Goal: Transaction & Acquisition: Purchase product/service

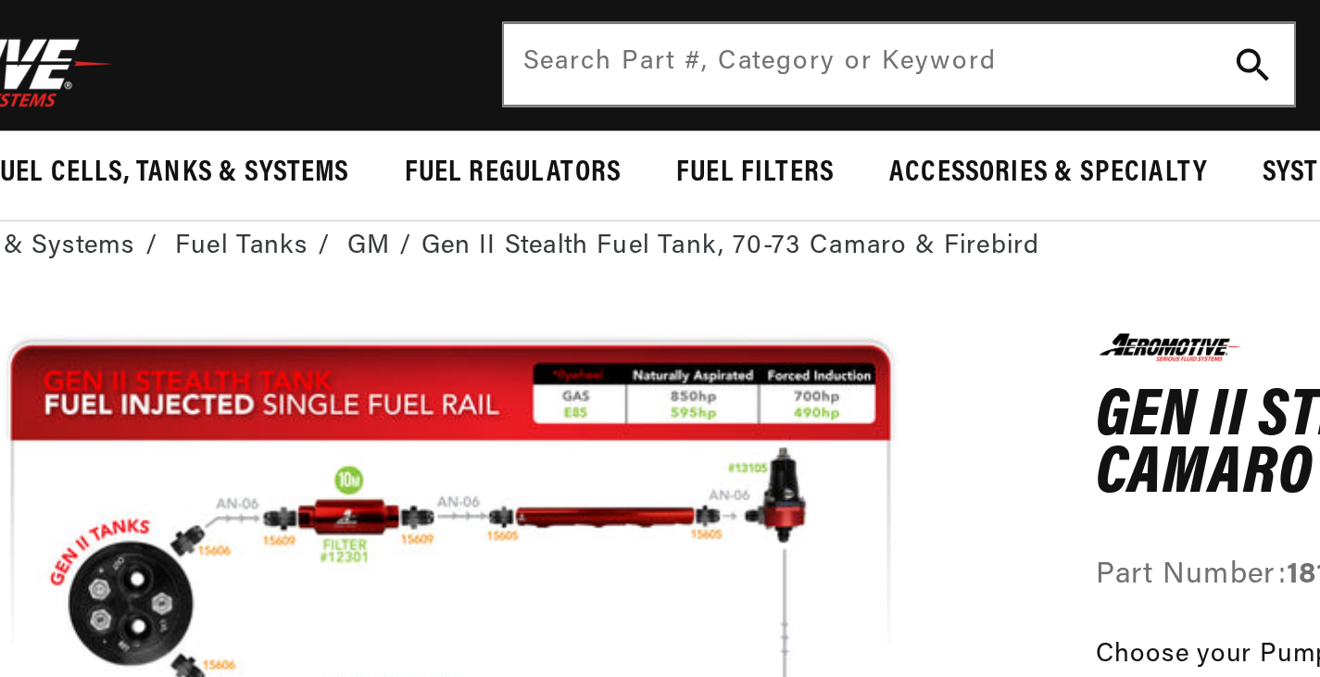
scroll to position [87, 0]
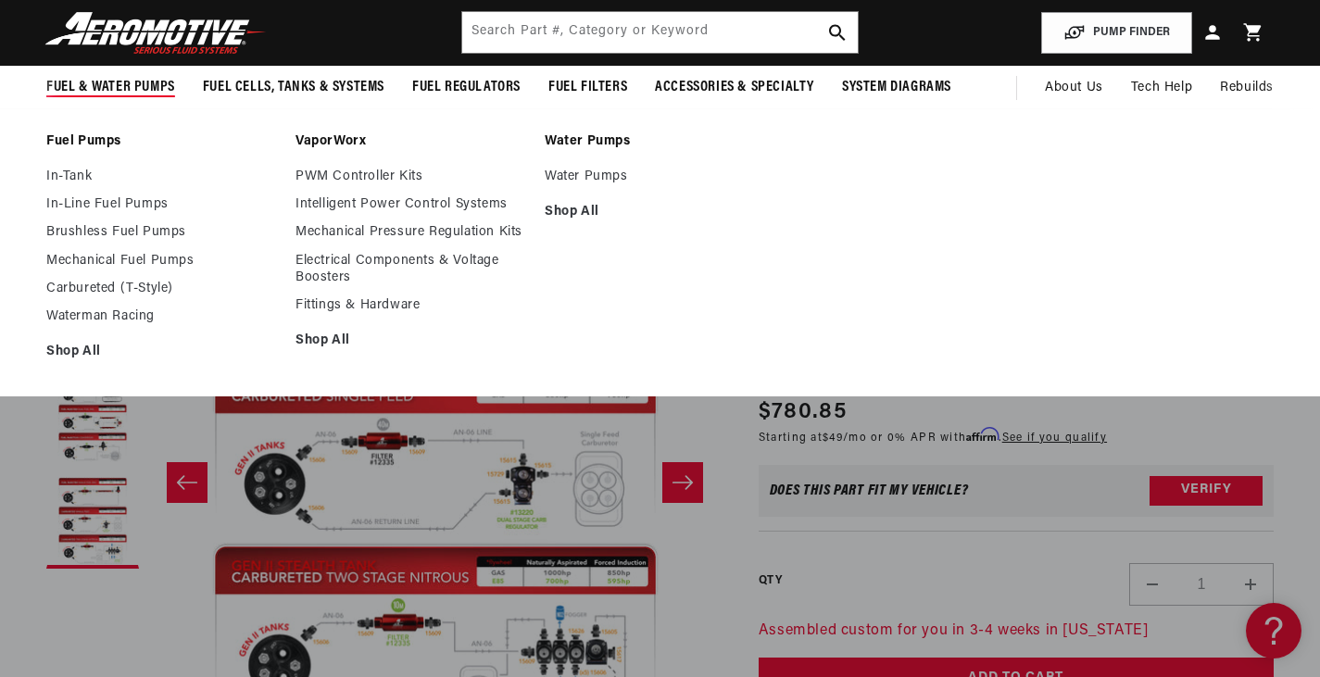
click at [77, 133] on link "Fuel Pumps" at bounding box center [161, 141] width 231 height 17
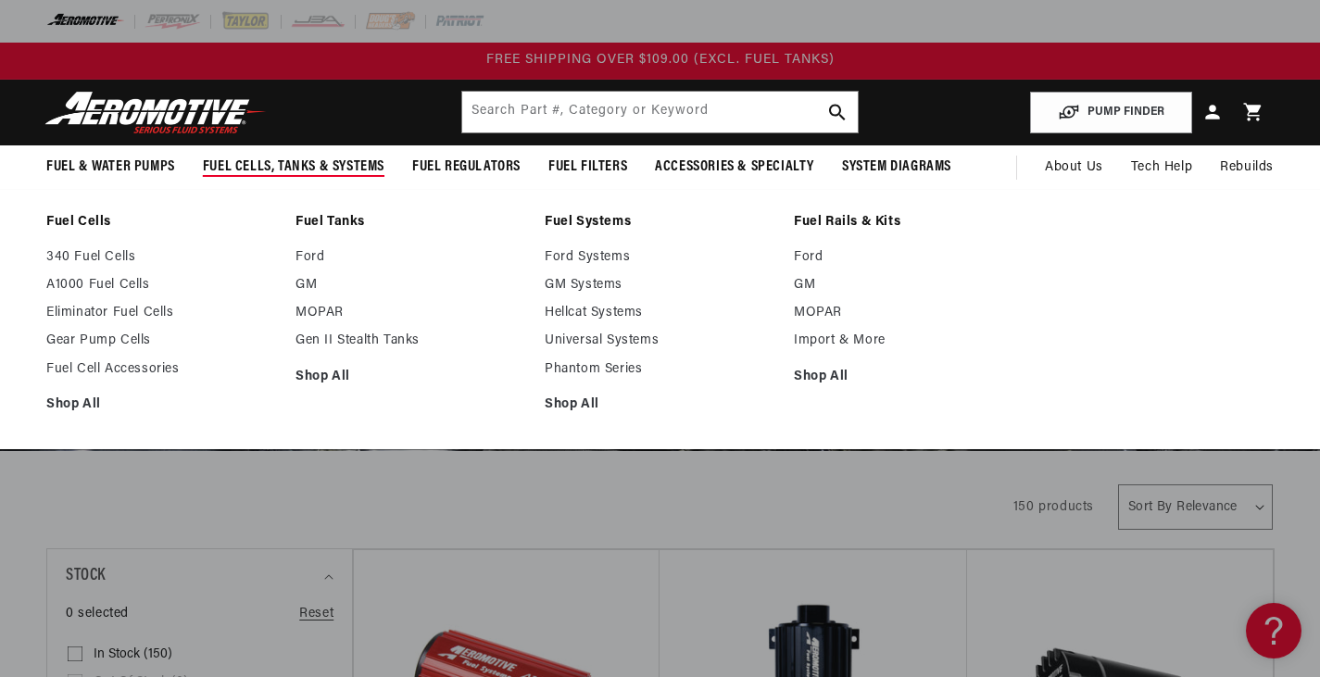
click at [283, 170] on span "Fuel Cells, Tanks & Systems" at bounding box center [294, 166] width 182 height 19
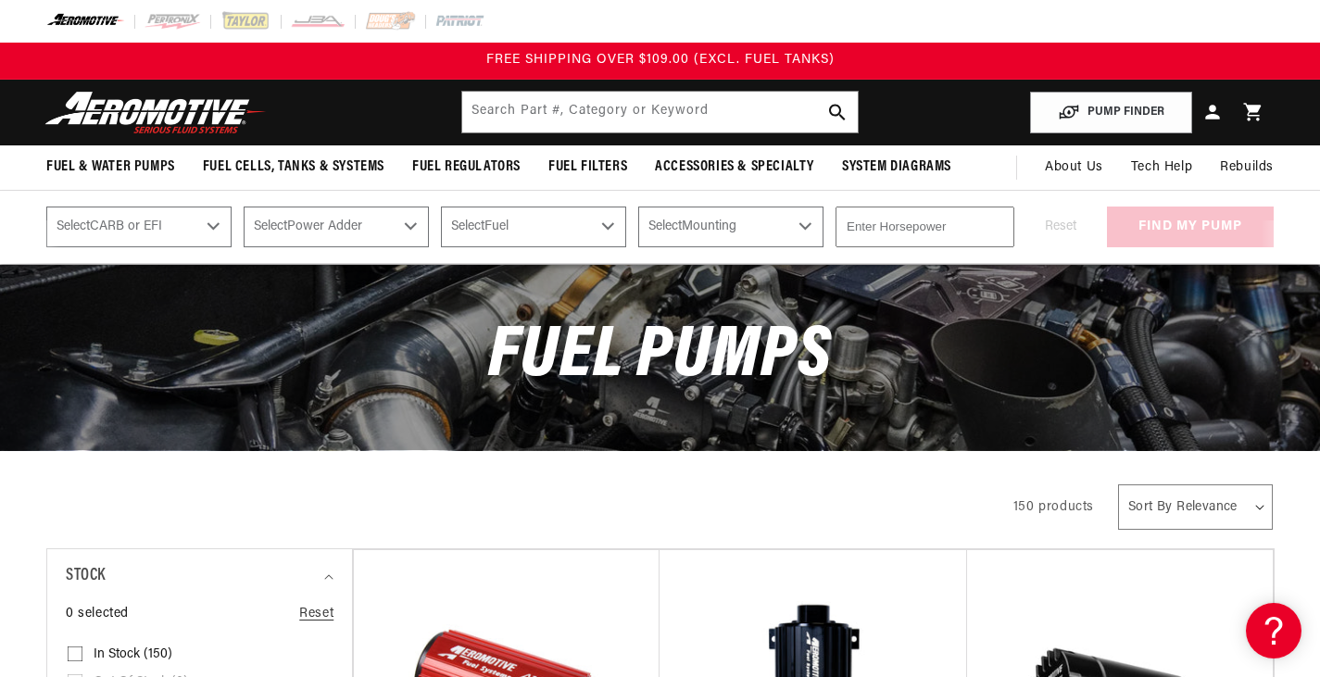
click at [220, 225] on select "Select CARB or EFI Carbureted Fuel Injected" at bounding box center [138, 227] width 185 height 41
select select "Fuel-Injected"
click at [46, 207] on select "Select CARB or EFI Carbureted Fuel Injected" at bounding box center [138, 227] width 185 height 41
select select "Fuel-Injected"
click at [338, 228] on select "Select Power Adder No - Naturally Aspirated Yes - Forced Induction" at bounding box center [336, 227] width 185 height 41
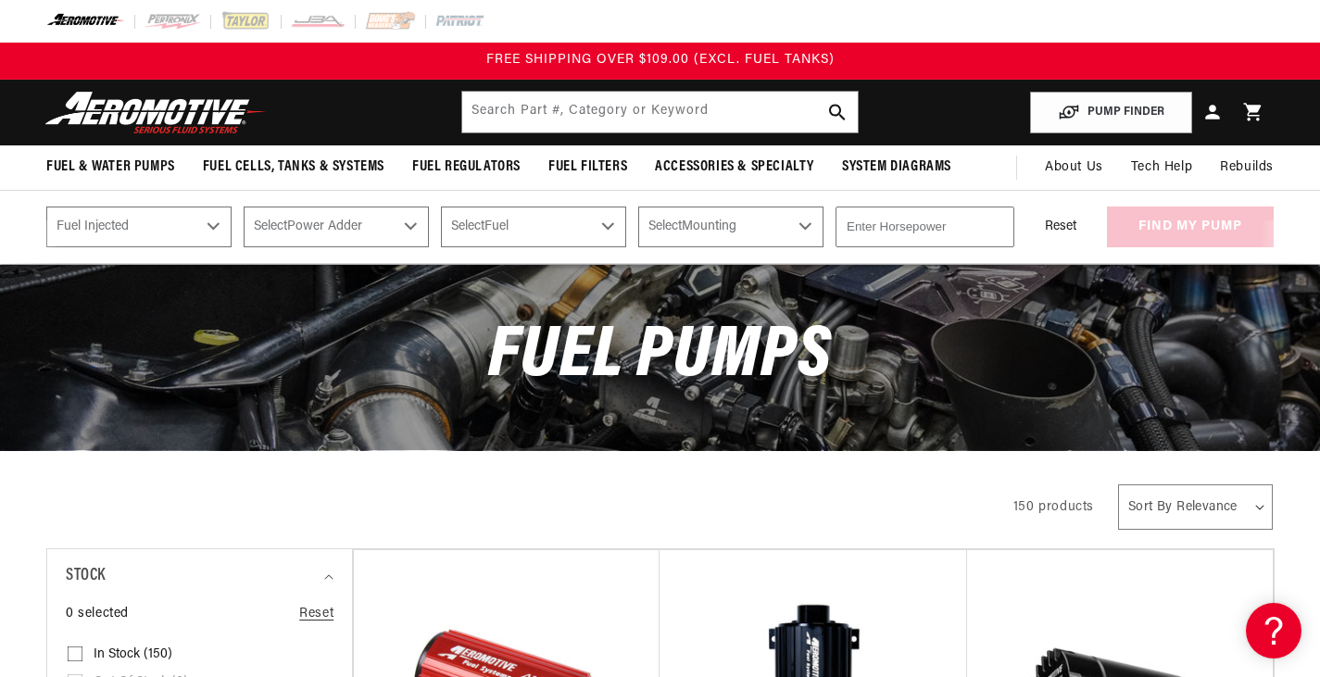
select select "No-Naturally-Aspirated"
click at [245, 207] on select "Select Power Adder No - Naturally Aspirated Yes - Forced Induction" at bounding box center [336, 227] width 185 height 41
select select "No-Naturally-Aspirated"
click at [514, 235] on select "Select Fuel E85 Gas" at bounding box center [533, 227] width 185 height 41
select select "Gas"
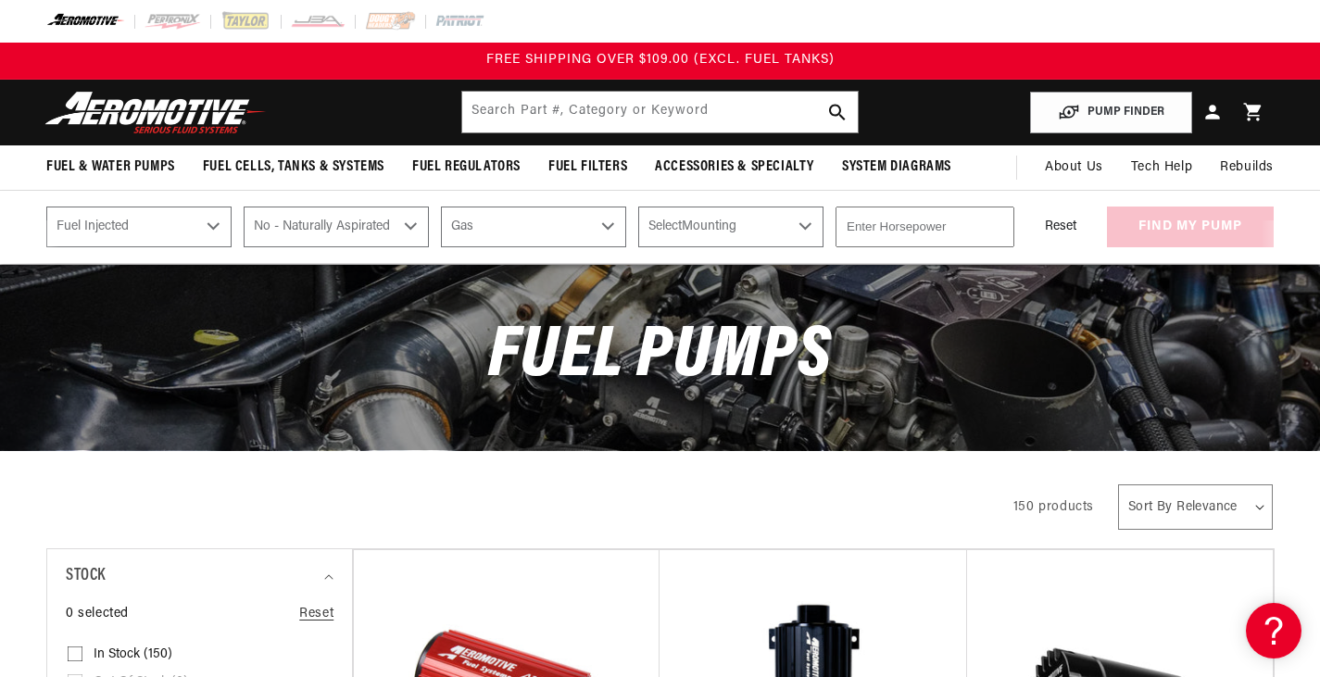
click at [444, 207] on select "Select Fuel E85 Gas" at bounding box center [533, 227] width 185 height 41
select select "Gas"
click at [696, 219] on select "Select Mounting External In-Tank" at bounding box center [730, 227] width 185 height 41
select select "In-Tank"
click at [642, 207] on select "Select Mounting External In-Tank" at bounding box center [730, 227] width 185 height 41
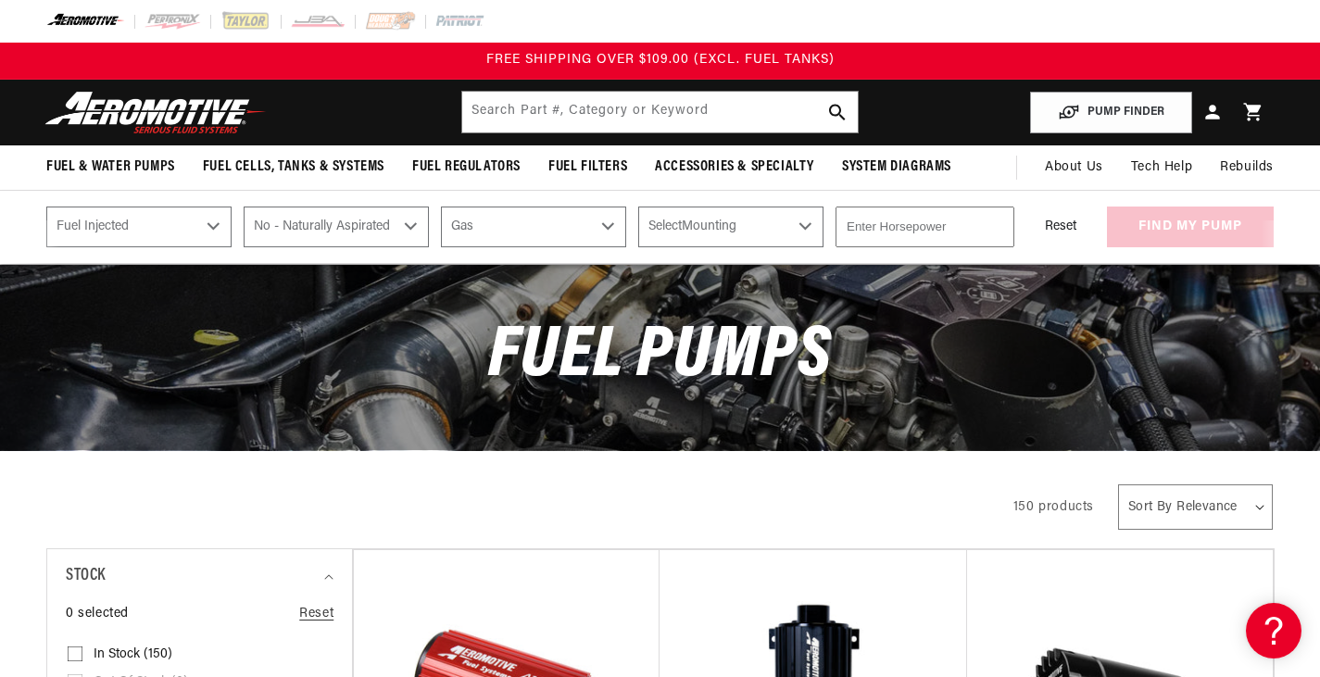
select select "In-Tank"
click at [889, 232] on input "number" at bounding box center [924, 227] width 179 height 41
type input "650"
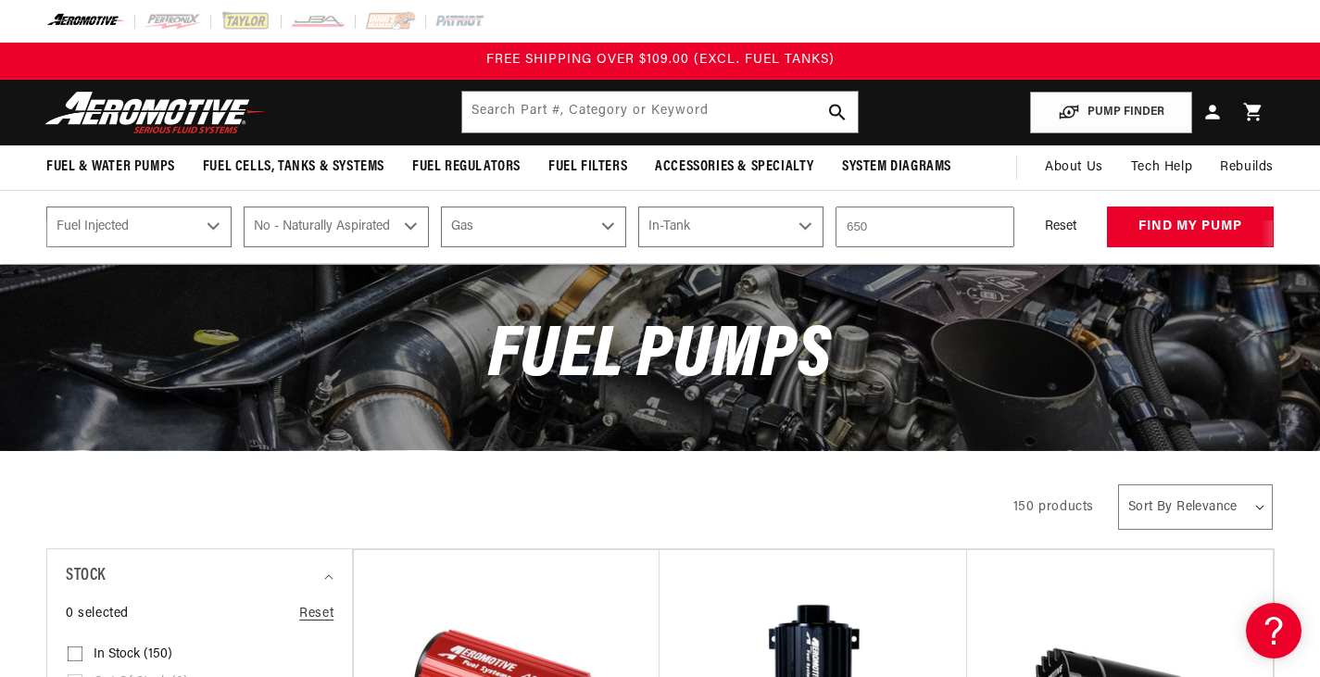
click at [1131, 219] on div "Reset find my pump" at bounding box center [1149, 227] width 247 height 41
click at [1131, 219] on button "find my pump" at bounding box center [1190, 228] width 167 height 42
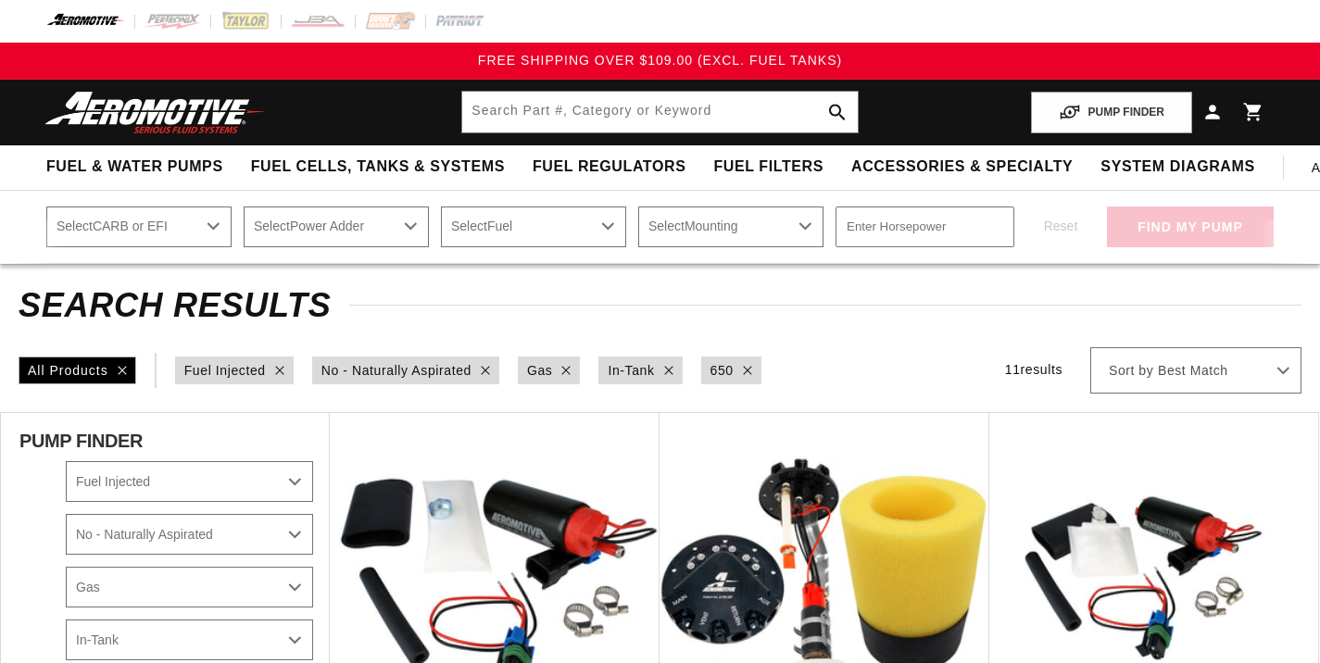
select select "Fuel-Injected"
select select "No-Naturally-Aspirated"
select select "Gas"
select select "In-Tank"
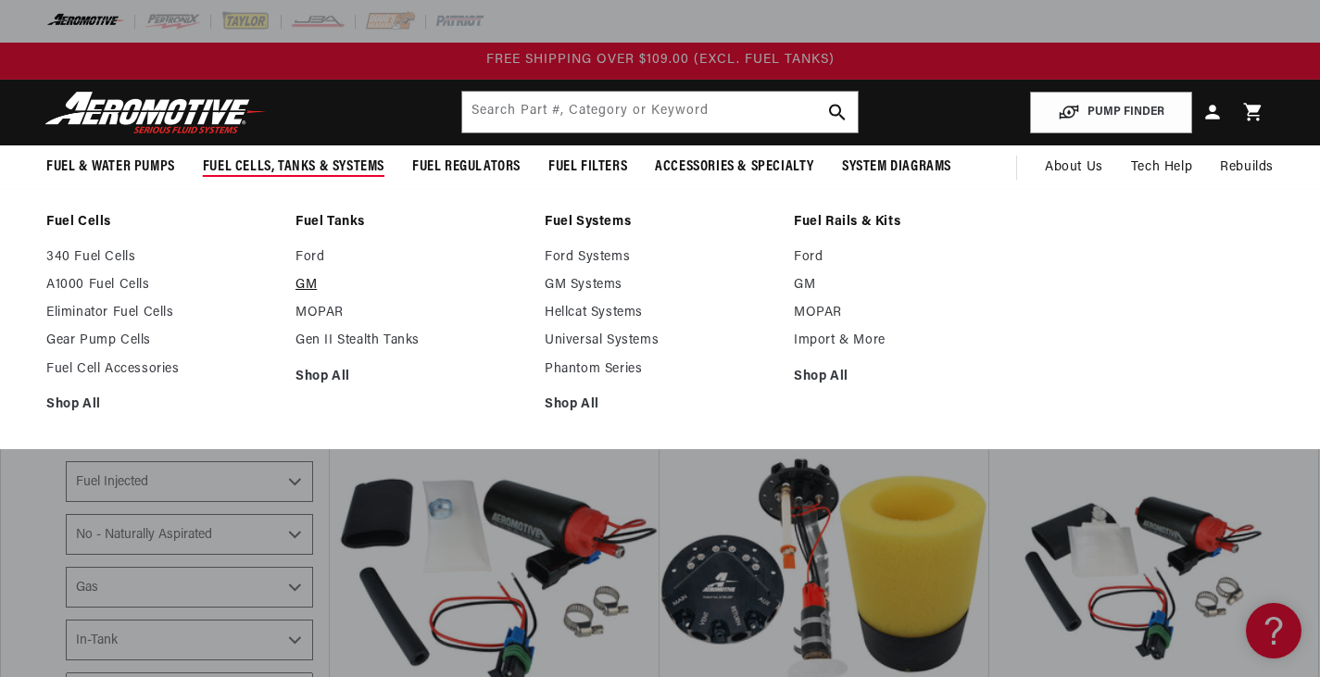
click at [312, 284] on link "GM" at bounding box center [410, 285] width 231 height 17
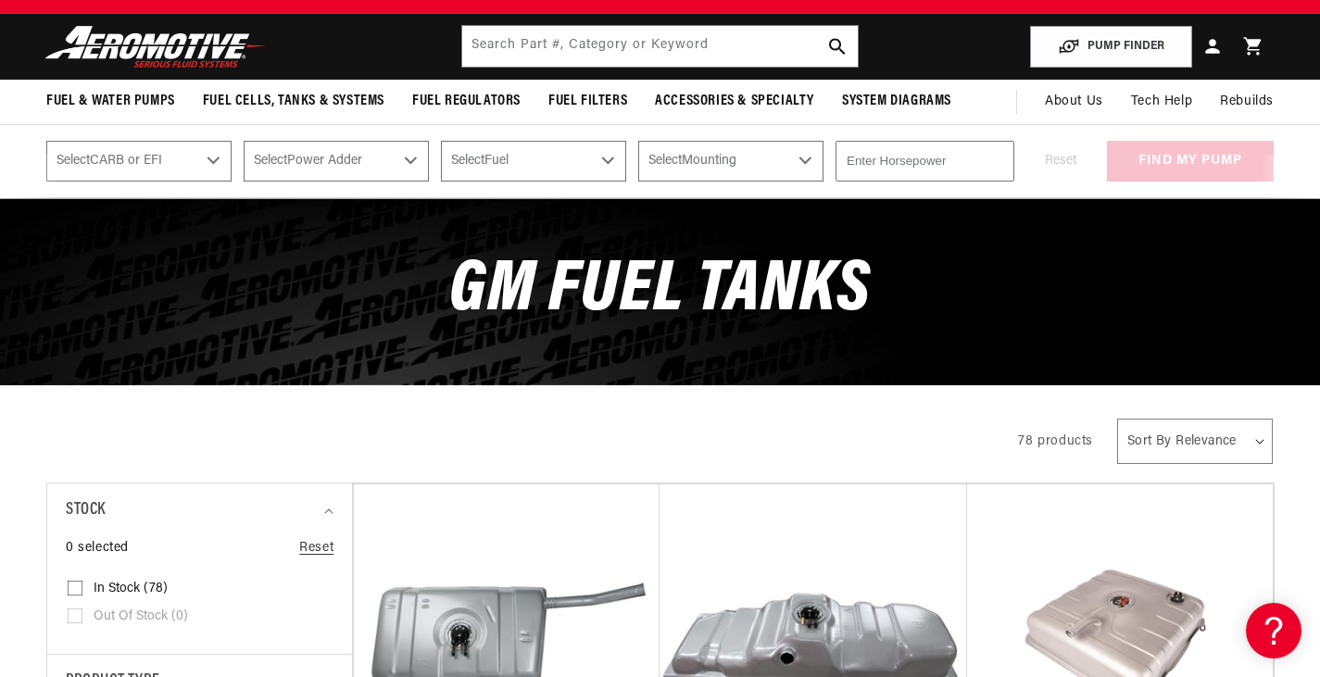
scroll to position [68, 0]
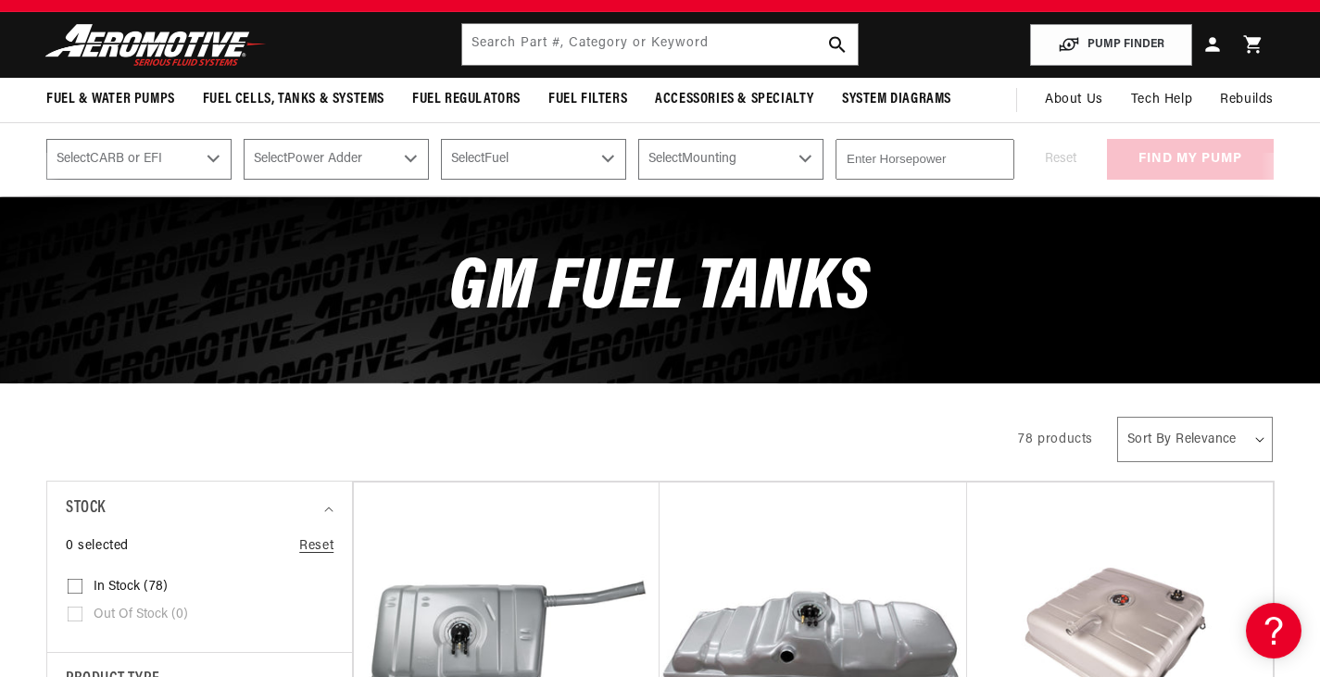
click at [195, 171] on select "Select CARB or EFI Carbureted Fuel Injected" at bounding box center [138, 159] width 185 height 41
select select "Fuel-Injected"
click at [46, 139] on select "Select CARB or EFI Carbureted Fuel Injected" at bounding box center [138, 159] width 185 height 41
select select "Fuel-Injected"
click at [296, 157] on select "Select Power Adder No - Naturally Aspirated Yes - Forced Induction" at bounding box center [336, 159] width 185 height 41
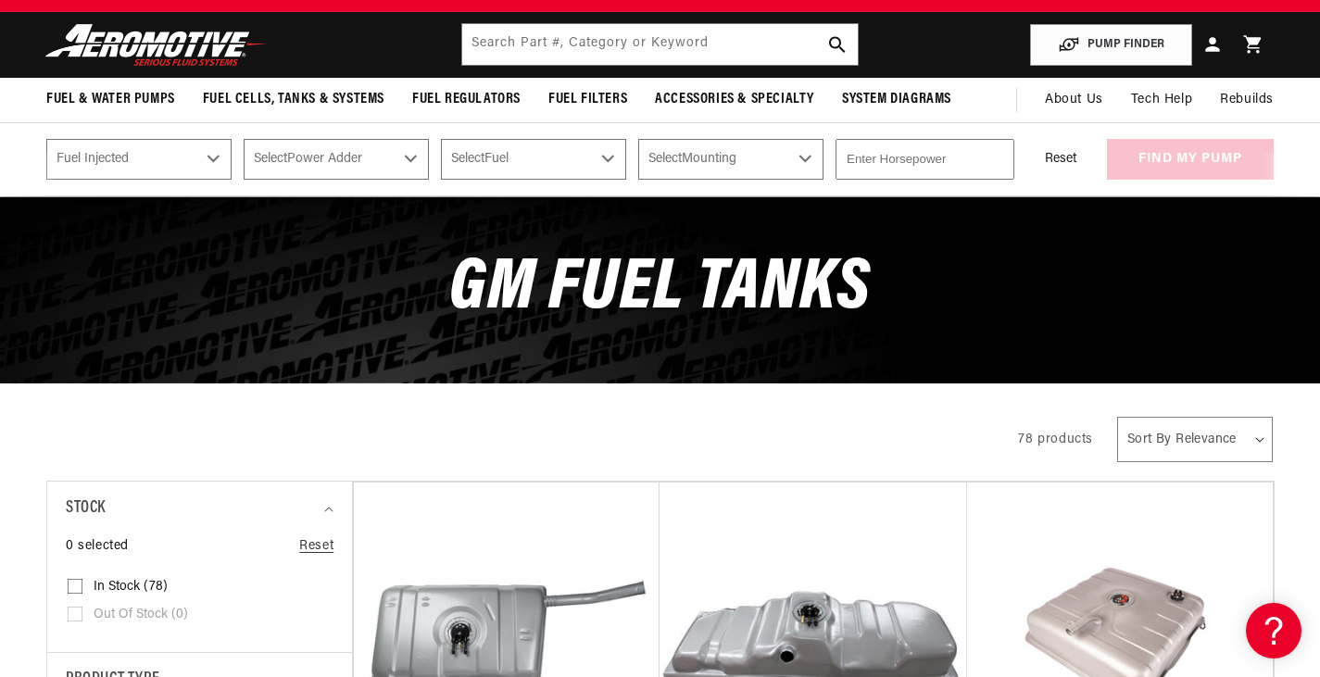
select select "No-Naturally-Aspirated"
click at [245, 139] on select "Select Power Adder No - Naturally Aspirated Yes - Forced Induction" at bounding box center [336, 159] width 185 height 41
select select "No-Naturally-Aspirated"
click at [508, 158] on select "Select Fuel E85 Gas" at bounding box center [533, 159] width 185 height 41
select select "Gas"
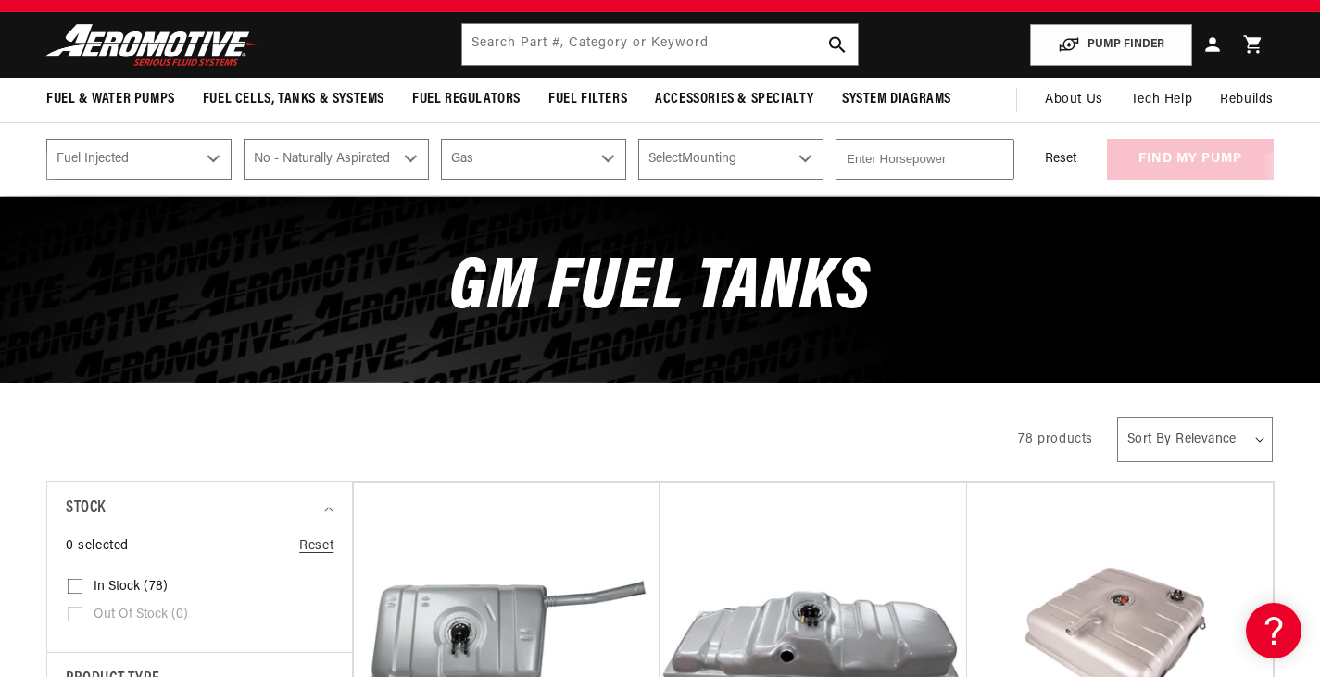
click at [444, 139] on select "Select Fuel E85 Gas" at bounding box center [533, 159] width 185 height 41
select select "Gas"
click at [702, 161] on select "Select Mounting External In-Tank" at bounding box center [730, 159] width 185 height 41
select select "In-Tank"
click at [642, 139] on select "Select Mounting External In-Tank" at bounding box center [730, 159] width 185 height 41
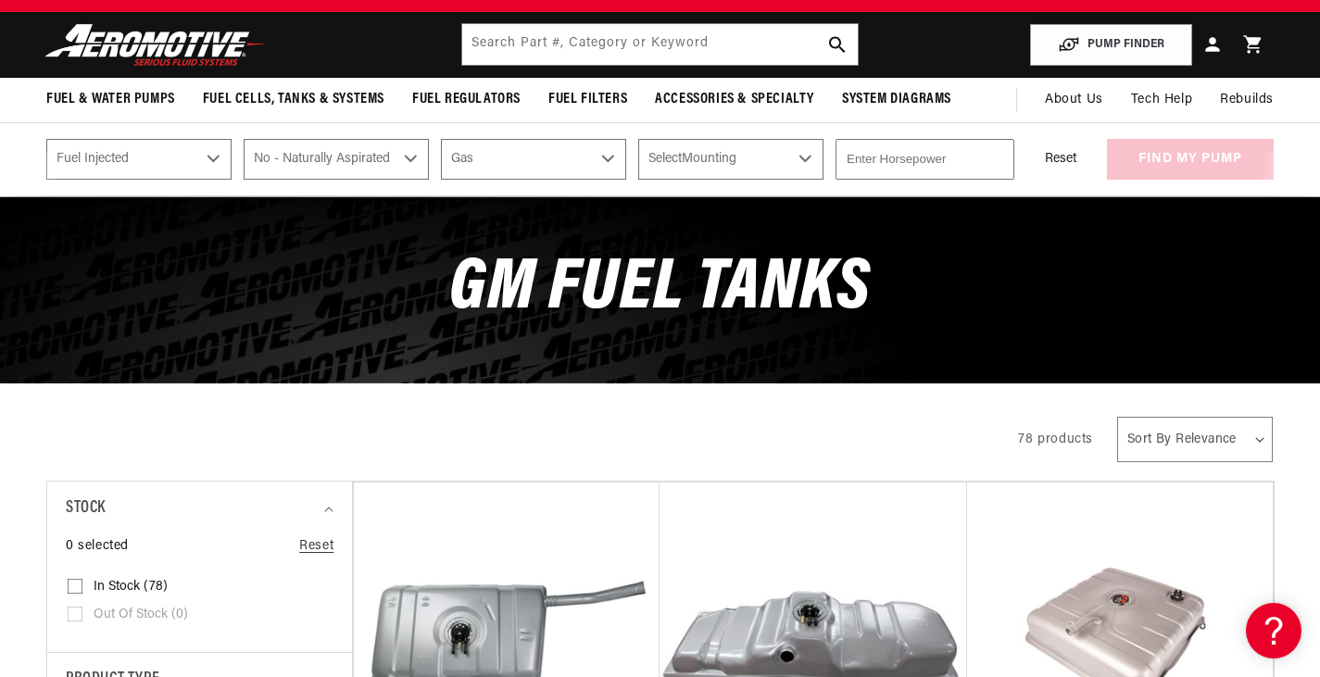
select select "In-Tank"
click at [870, 164] on input "number" at bounding box center [924, 159] width 179 height 41
type input "650"
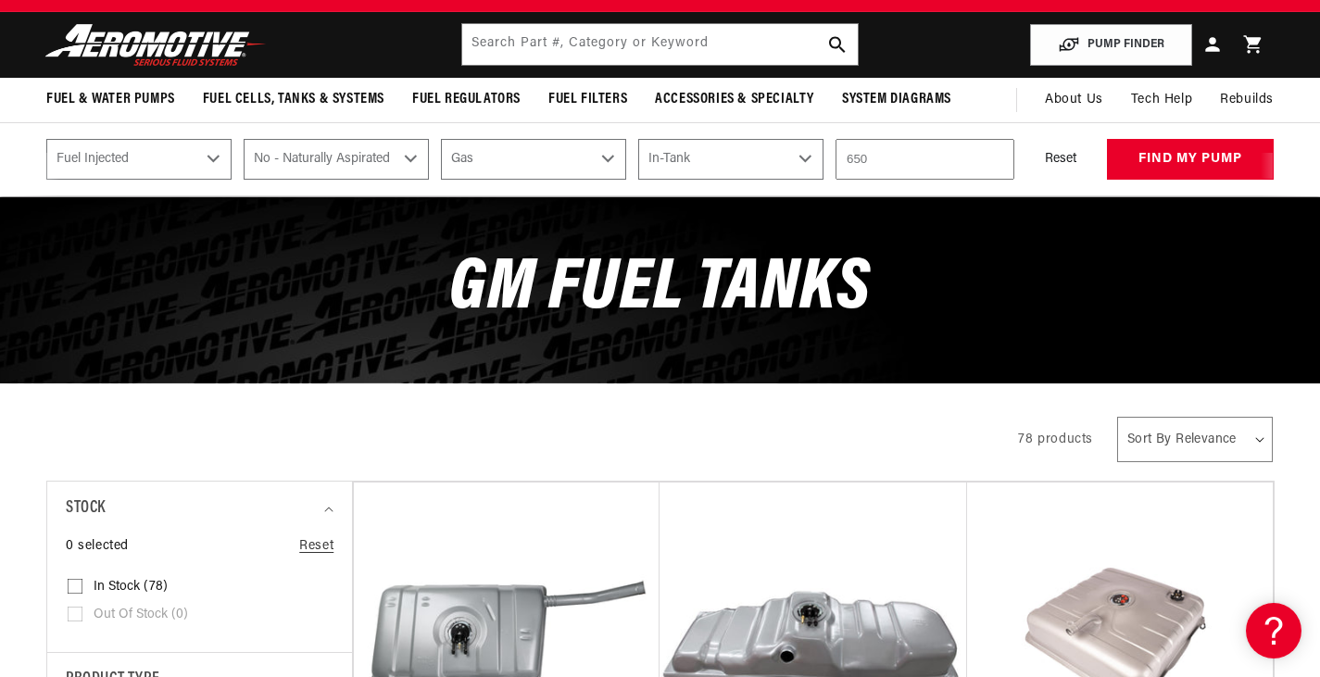
click at [1161, 160] on div "Reset find my pump" at bounding box center [1149, 159] width 247 height 41
click at [1161, 160] on button "find my pump" at bounding box center [1190, 160] width 167 height 42
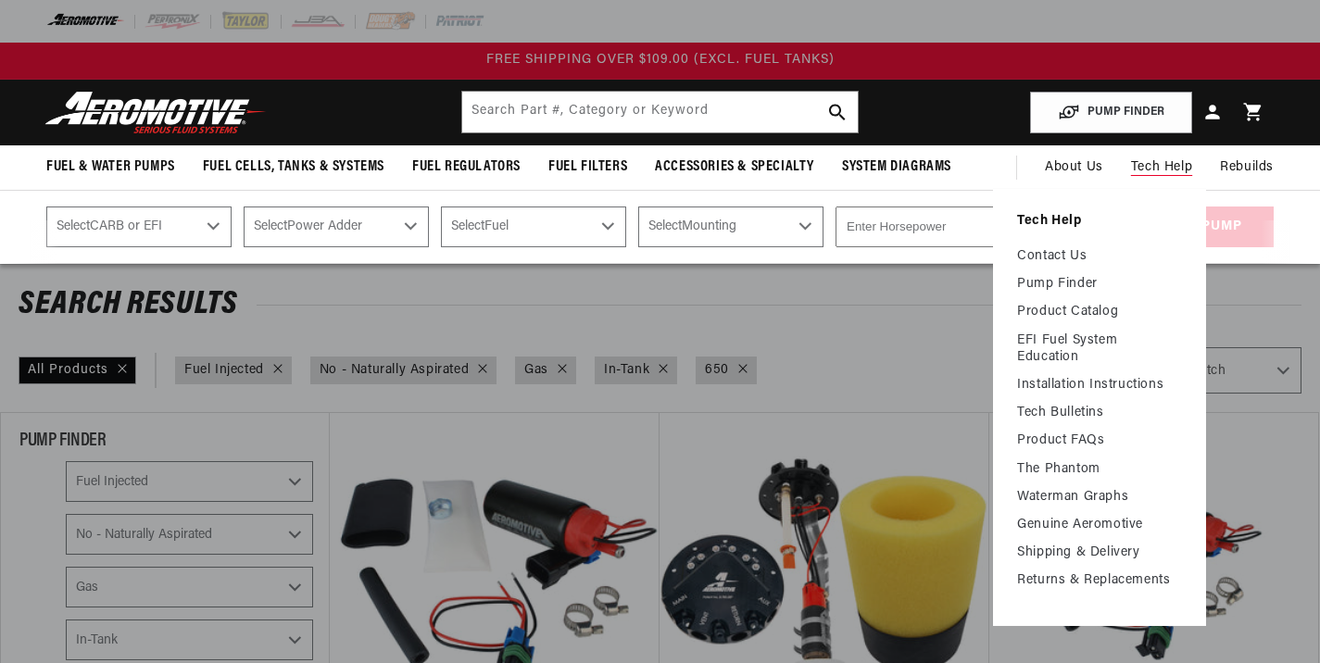
select select "Fuel-Injected"
select select "No-Naturally-Aspirated"
select select "Gas"
select select "In-Tank"
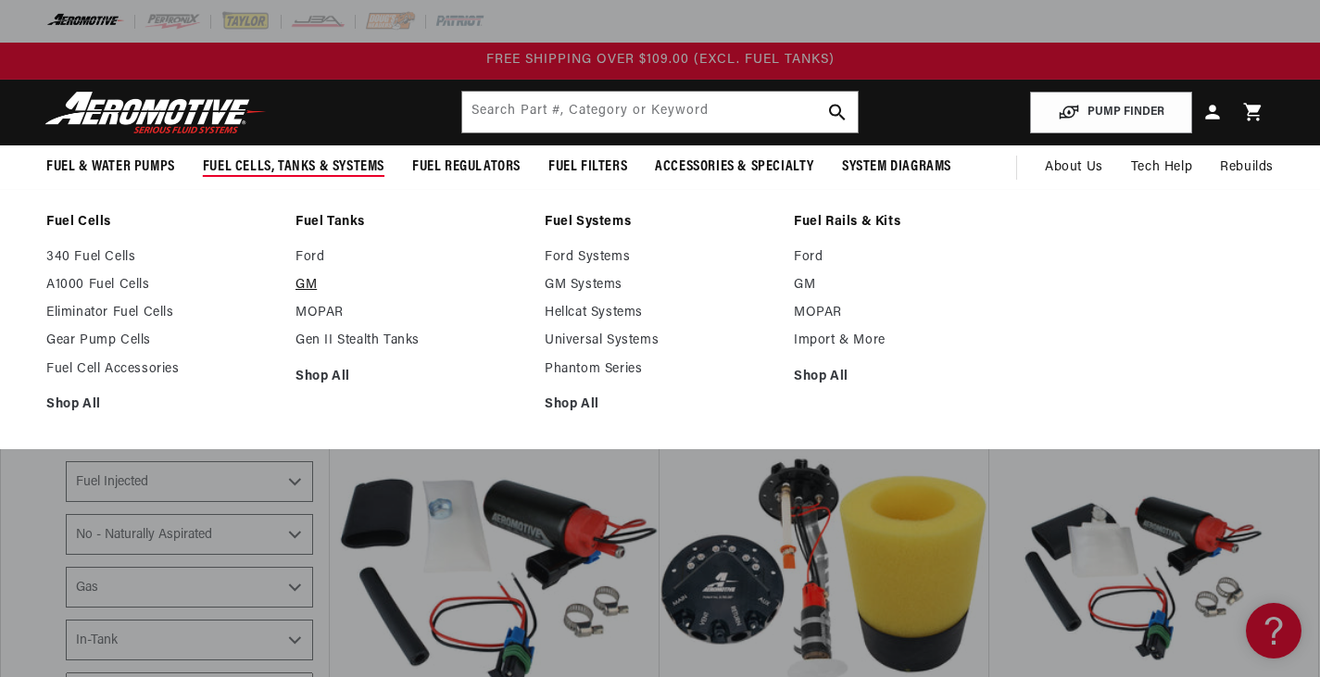
click at [302, 283] on link "GM" at bounding box center [410, 285] width 231 height 17
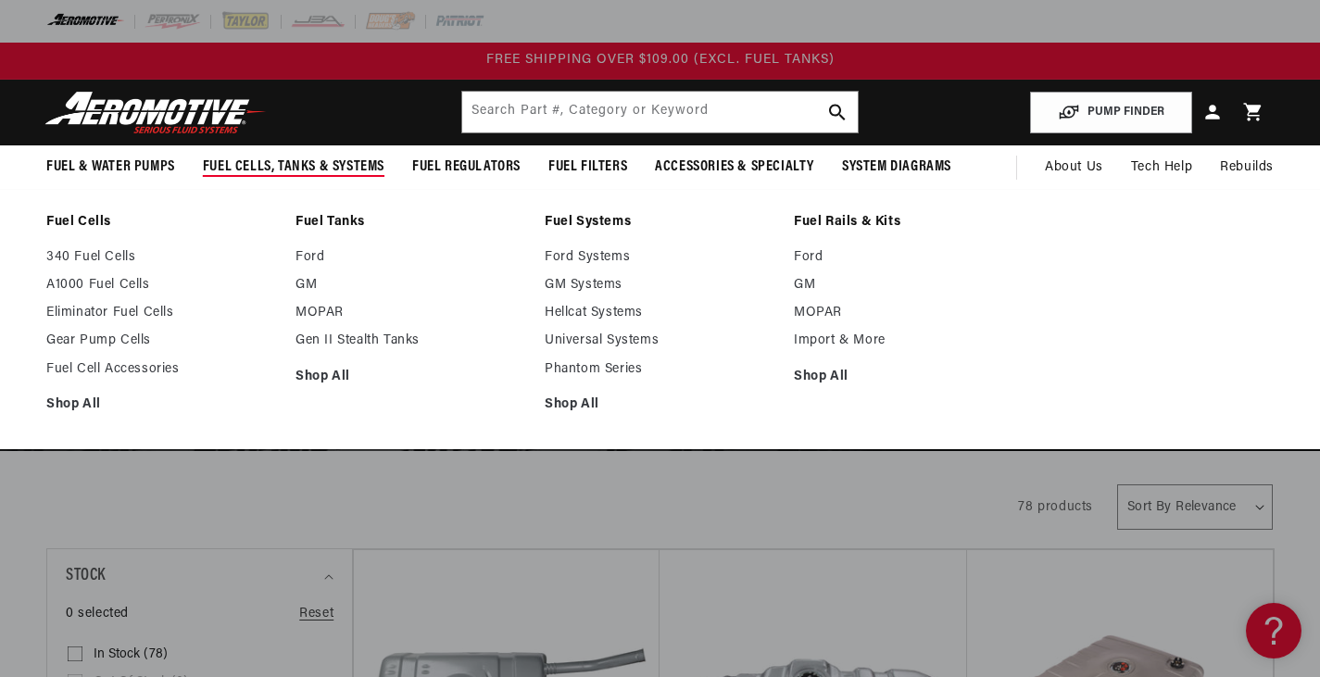
click at [333, 165] on span "Fuel Cells, Tanks & Systems" at bounding box center [294, 166] width 182 height 19
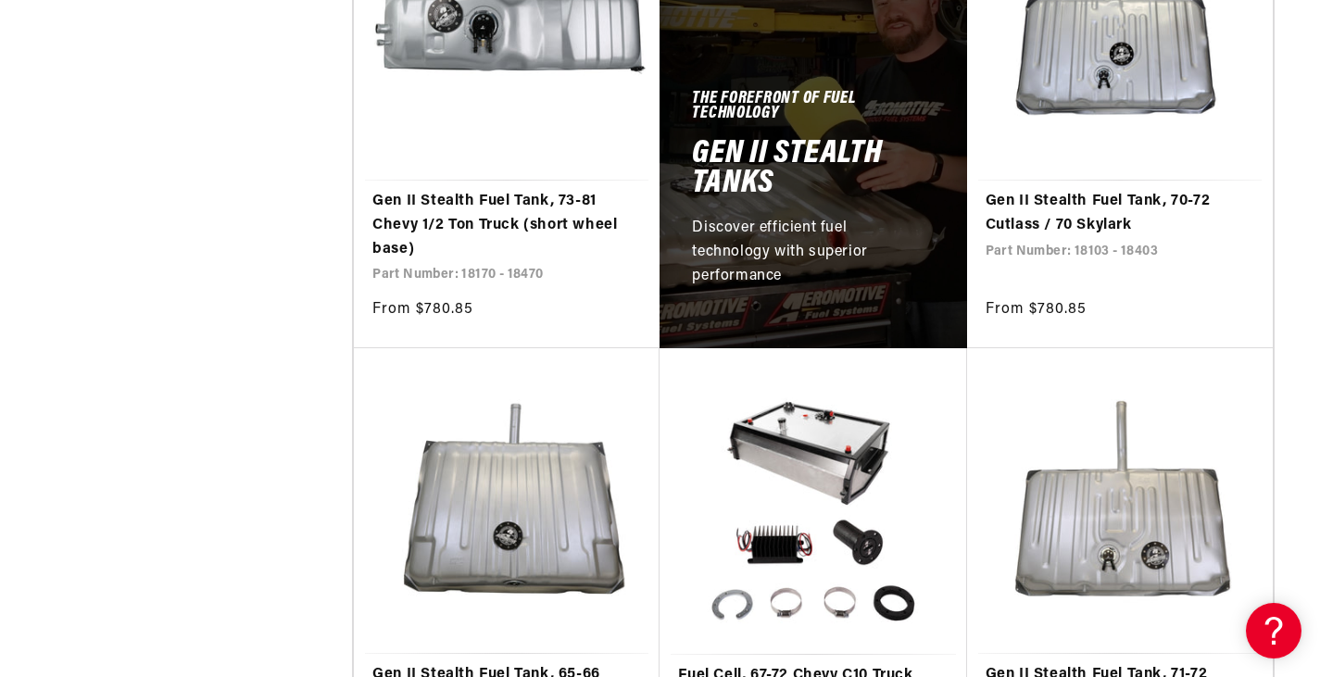
scroll to position [1127, 0]
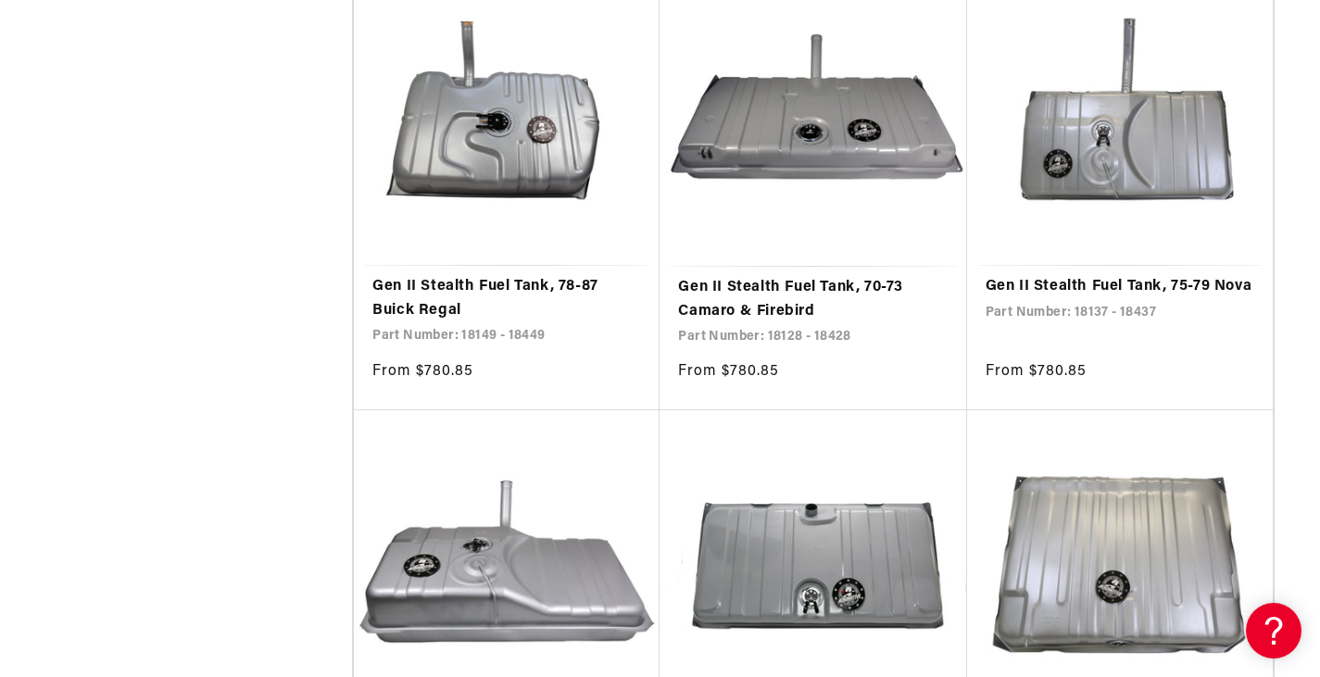
scroll to position [3790, 0]
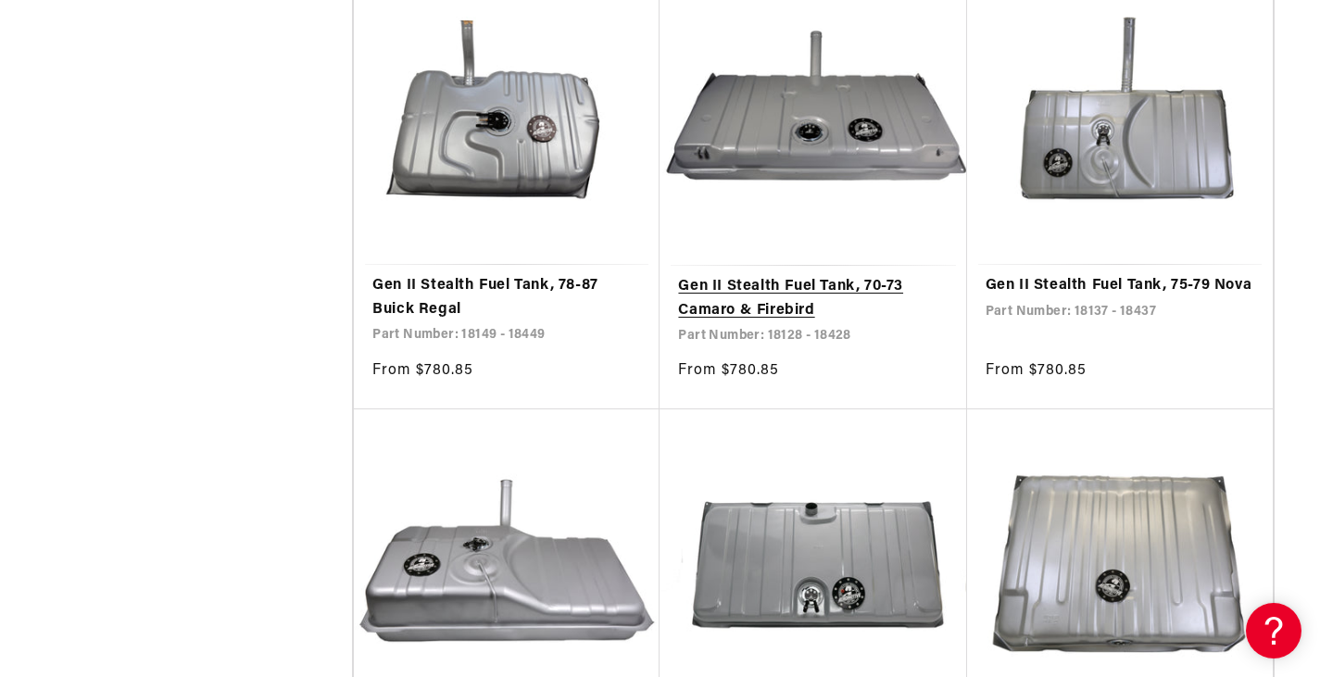
click at [834, 275] on link "Gen II Stealth Fuel Tank, 70-73 Camaro & Firebird" at bounding box center [813, 298] width 270 height 47
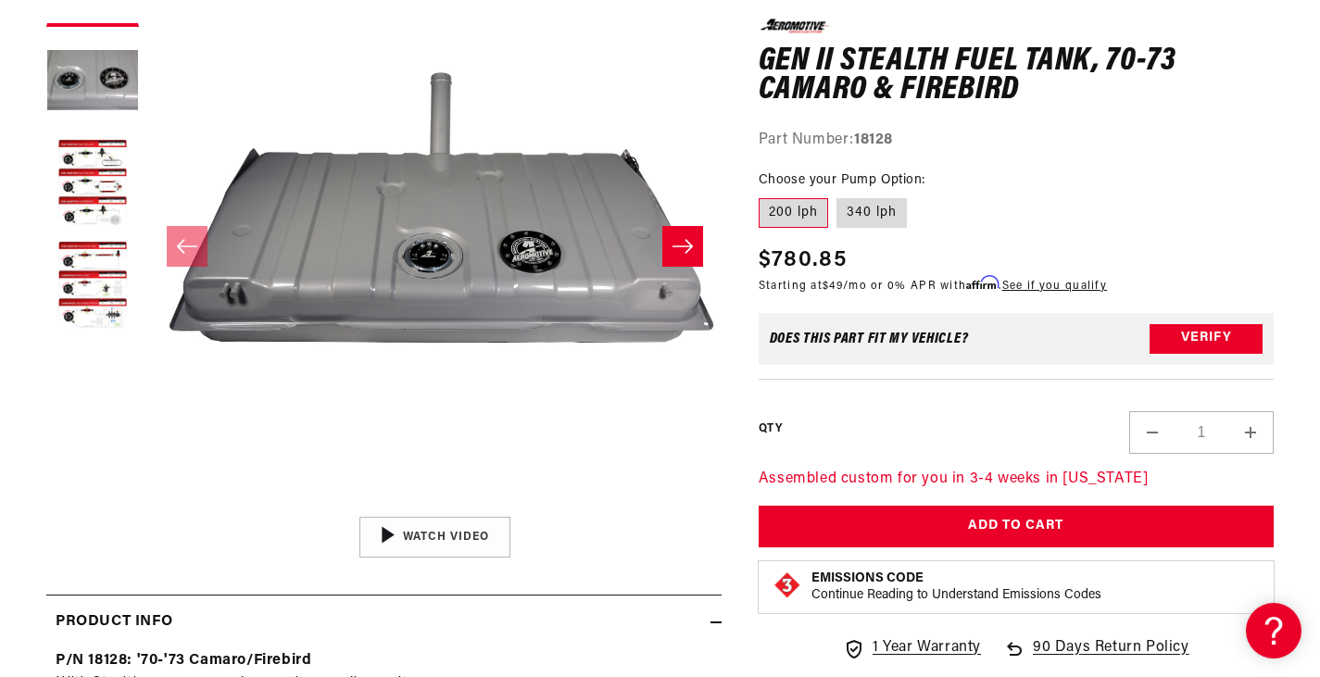
scroll to position [324, 0]
click at [883, 198] on label "340 lph" at bounding box center [871, 213] width 70 height 30
click at [838, 195] on input "340 lph" at bounding box center [837, 195] width 1 height 1
radio input "true"
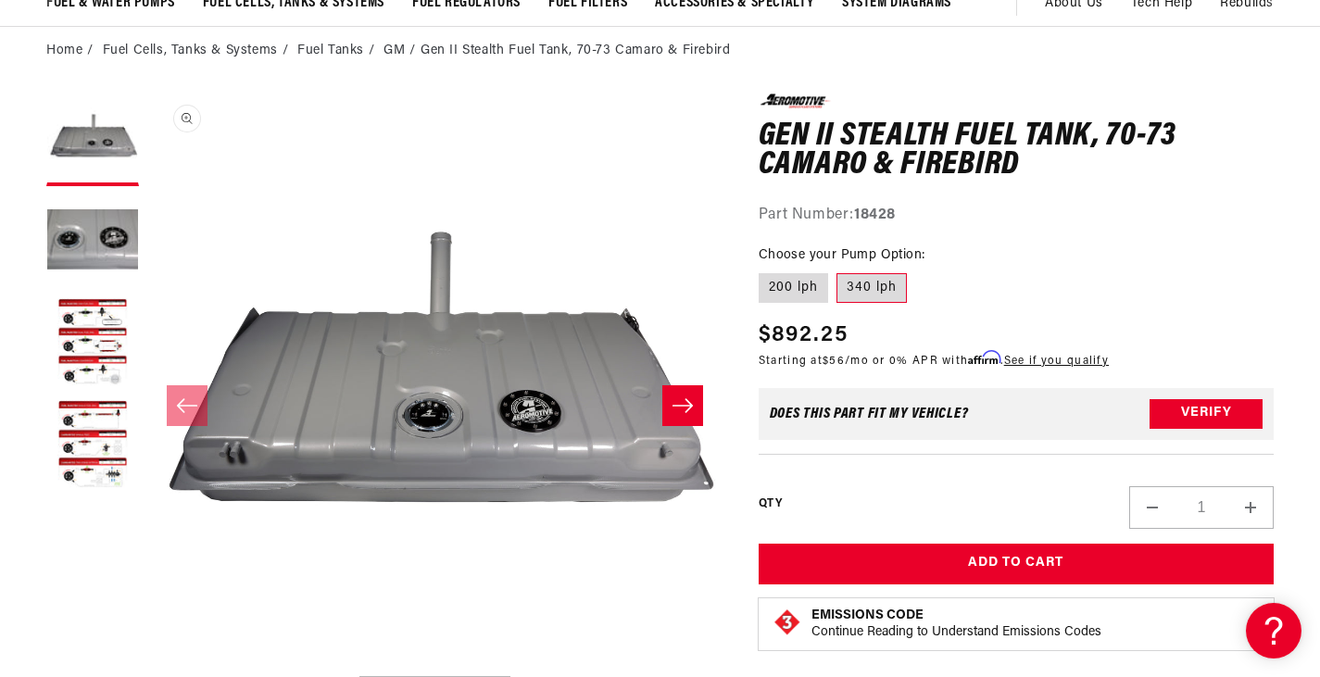
scroll to position [167, 0]
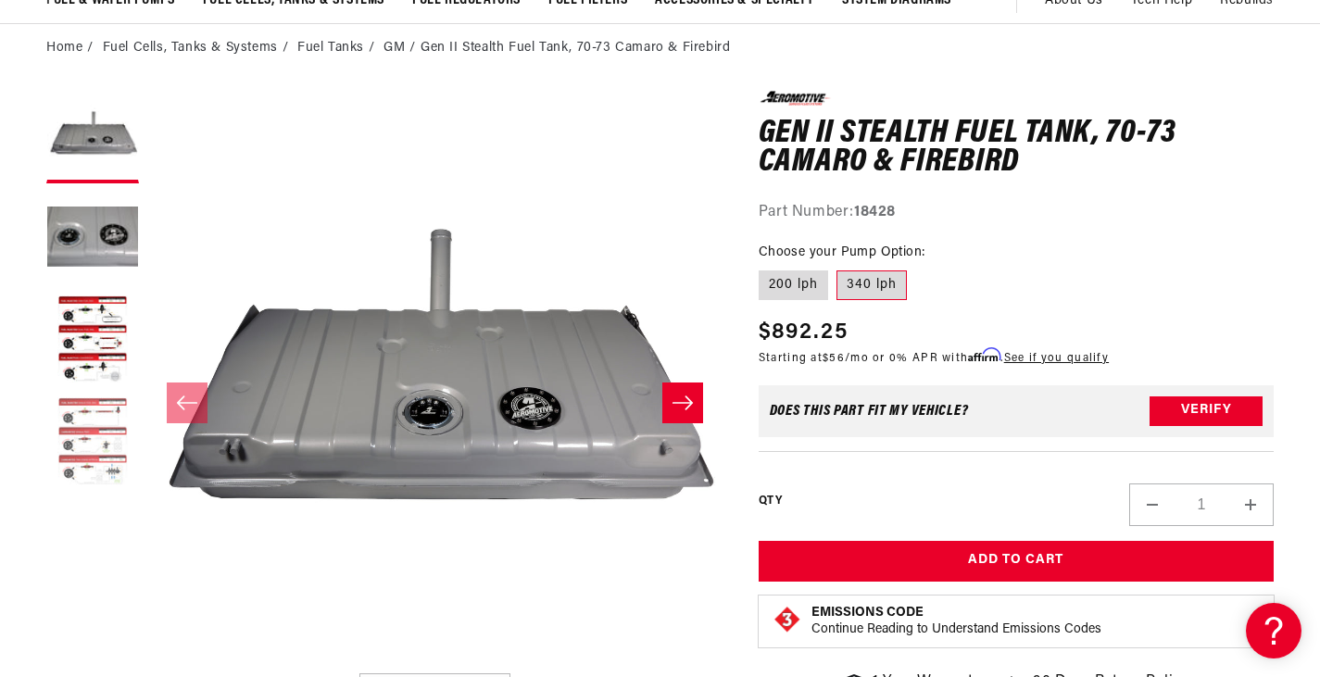
click at [86, 399] on button "Load image 4 in gallery view" at bounding box center [92, 442] width 93 height 93
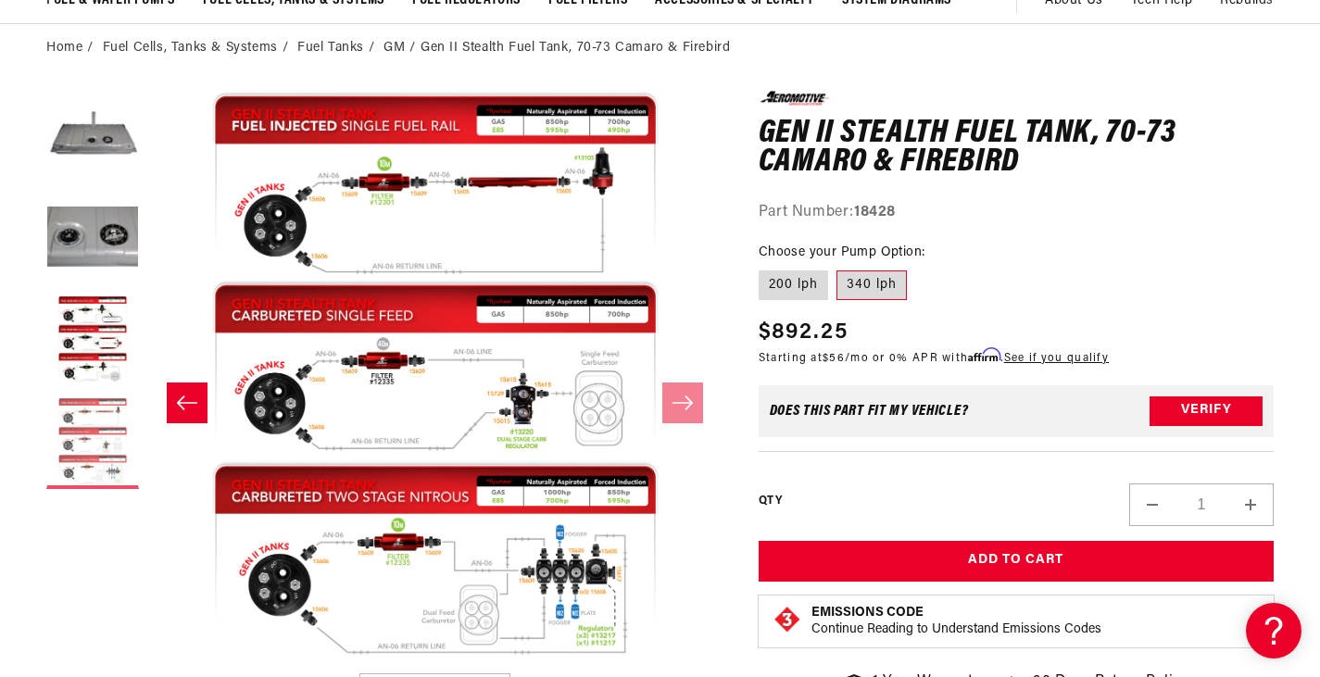
scroll to position [1, 1719]
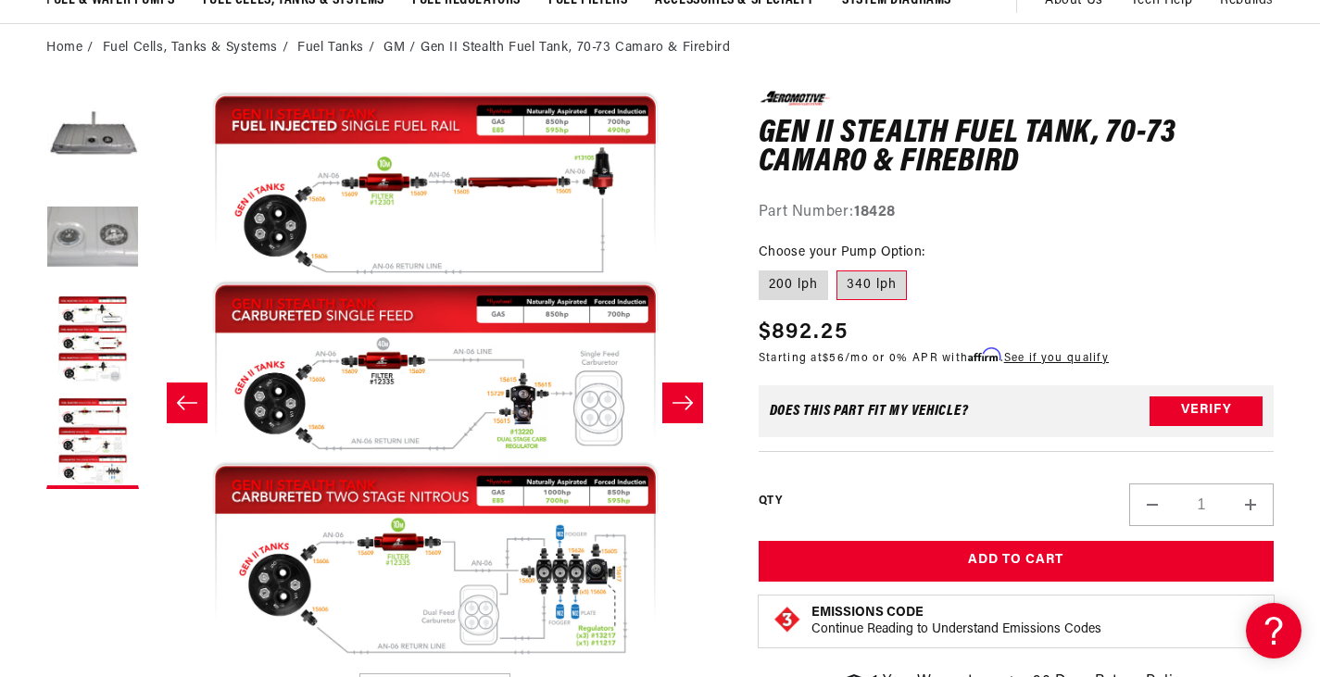
click at [112, 260] on button "Load image 2 in gallery view" at bounding box center [92, 239] width 93 height 93
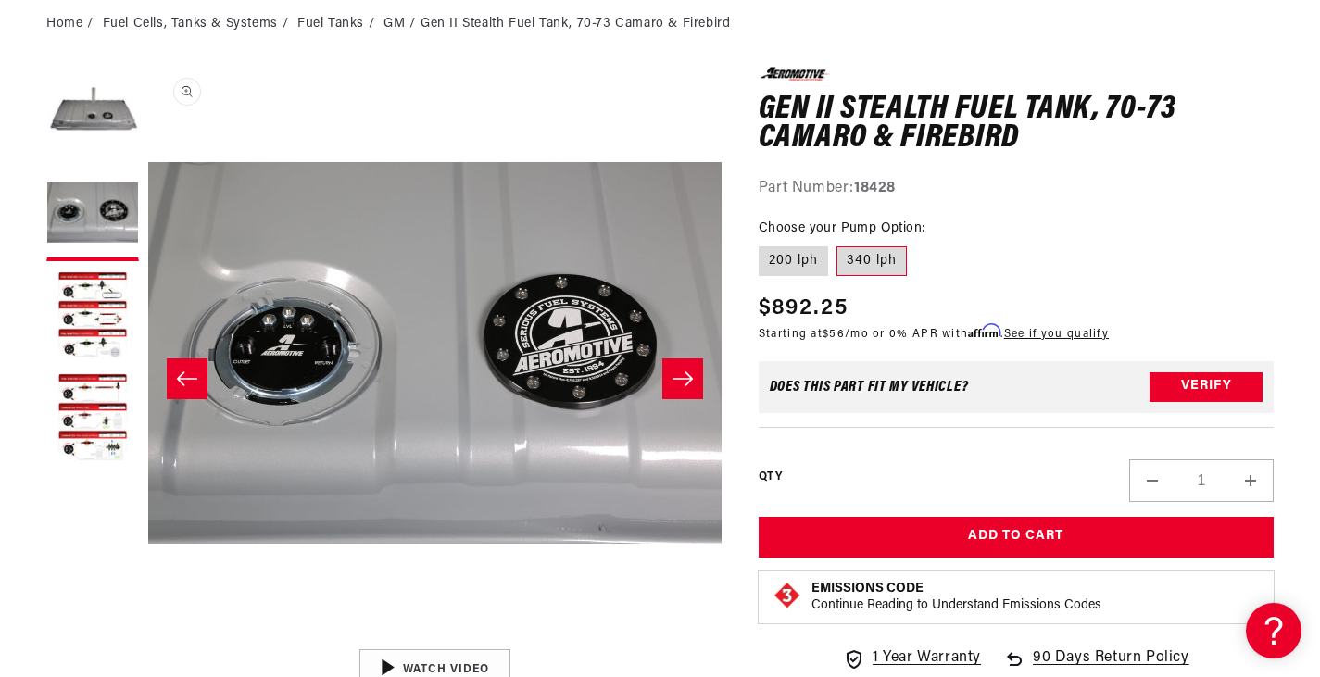
scroll to position [193, 0]
